Goal: Check status: Check status

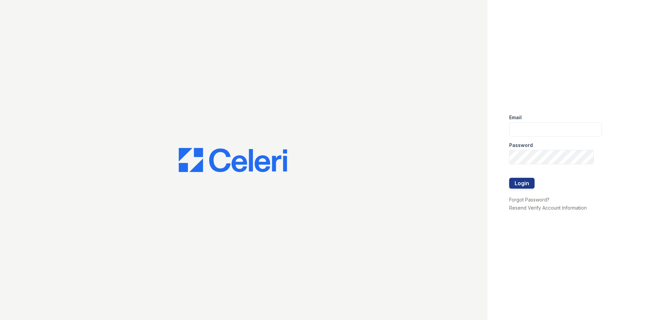
type input "renewatthegreens@trinity-pm.com"
click at [510, 178] on button "Login" at bounding box center [522, 183] width 25 height 11
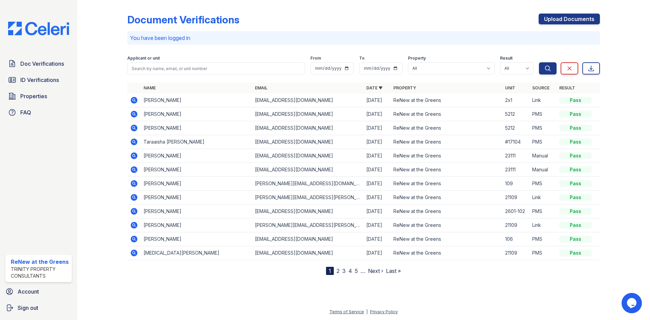
click at [101, 133] on div at bounding box center [107, 139] width 39 height 272
click at [134, 141] on icon at bounding box center [134, 142] width 2 height 2
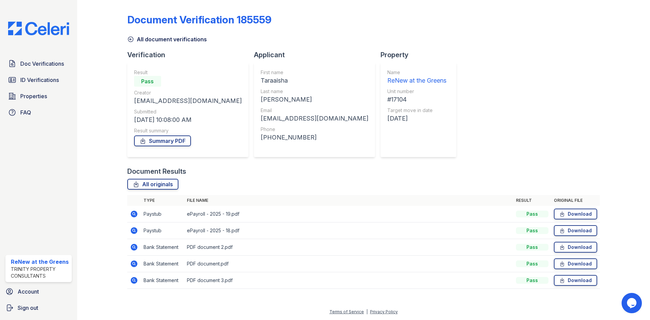
click at [132, 213] on icon at bounding box center [134, 214] width 7 height 7
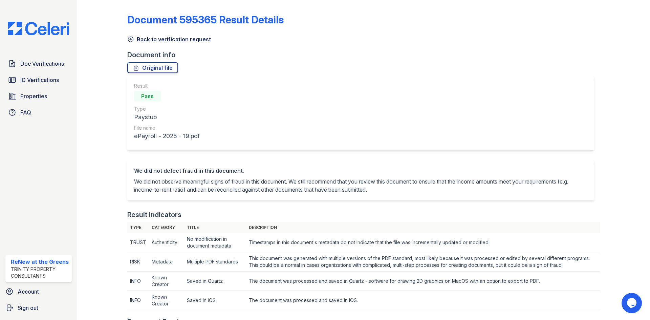
click at [146, 41] on link "Back to verification request" at bounding box center [169, 39] width 84 height 8
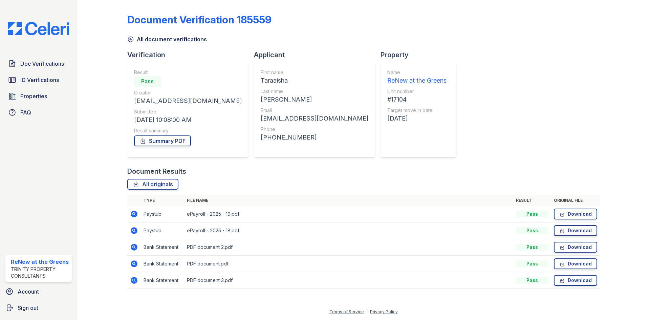
click at [135, 248] on icon at bounding box center [134, 247] width 8 height 8
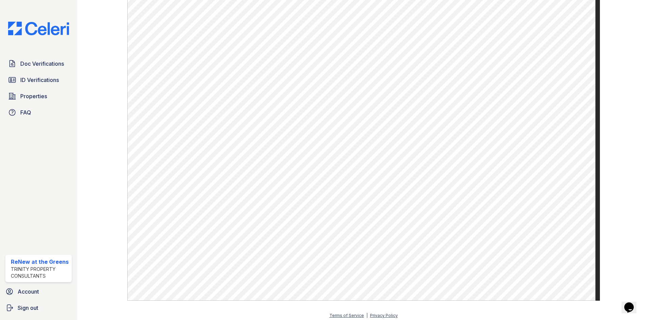
scroll to position [325, 0]
